Goal: Task Accomplishment & Management: Manage account settings

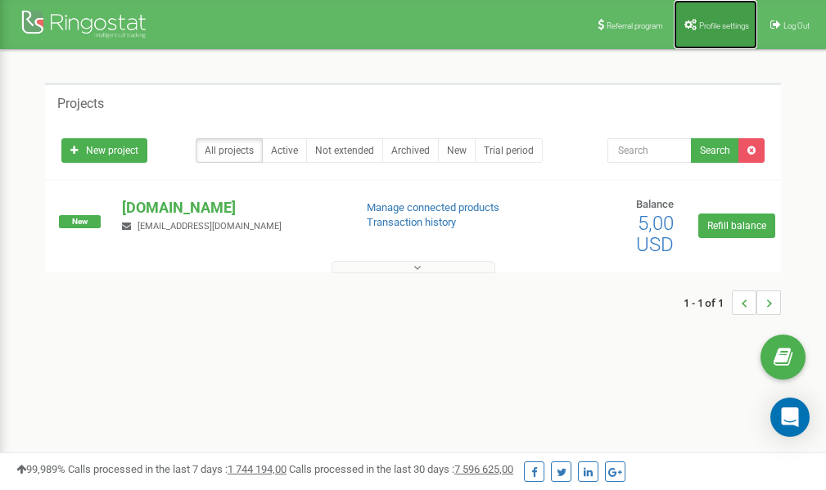
click at [705, 27] on span "Profile settings" at bounding box center [724, 25] width 50 height 9
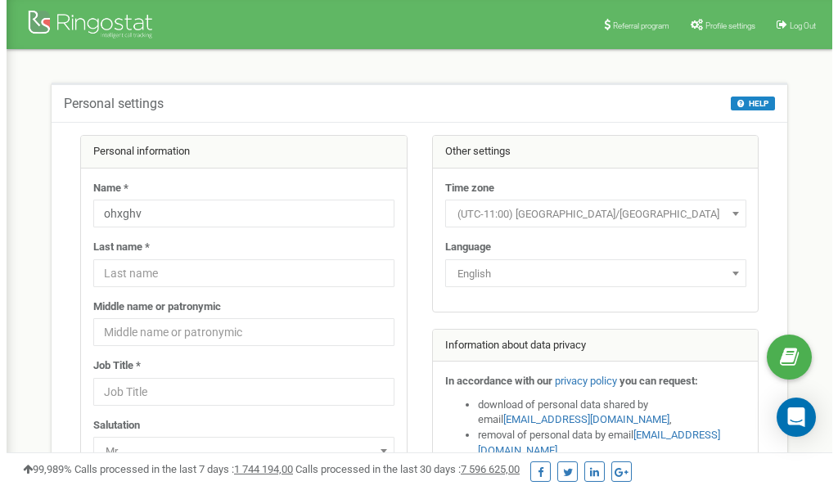
scroll to position [82, 0]
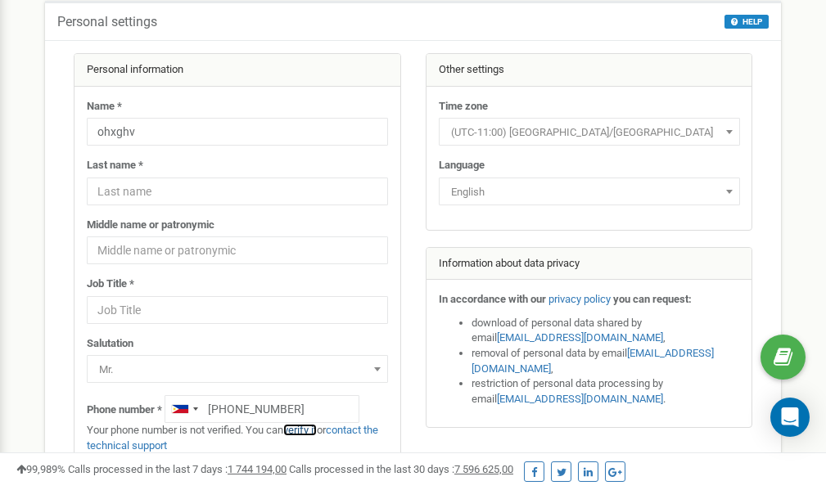
click at [309, 430] on link "verify it" at bounding box center [300, 430] width 34 height 12
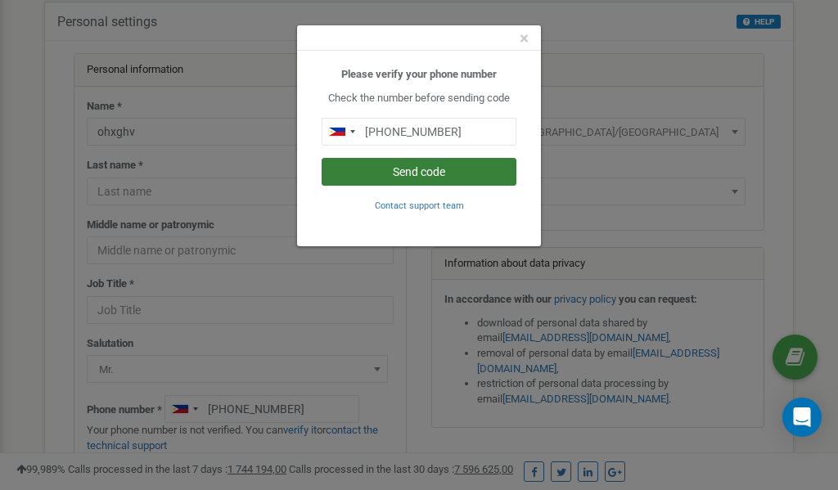
click at [408, 169] on button "Send code" at bounding box center [419, 172] width 195 height 28
